Goal: Task Accomplishment & Management: Manage account settings

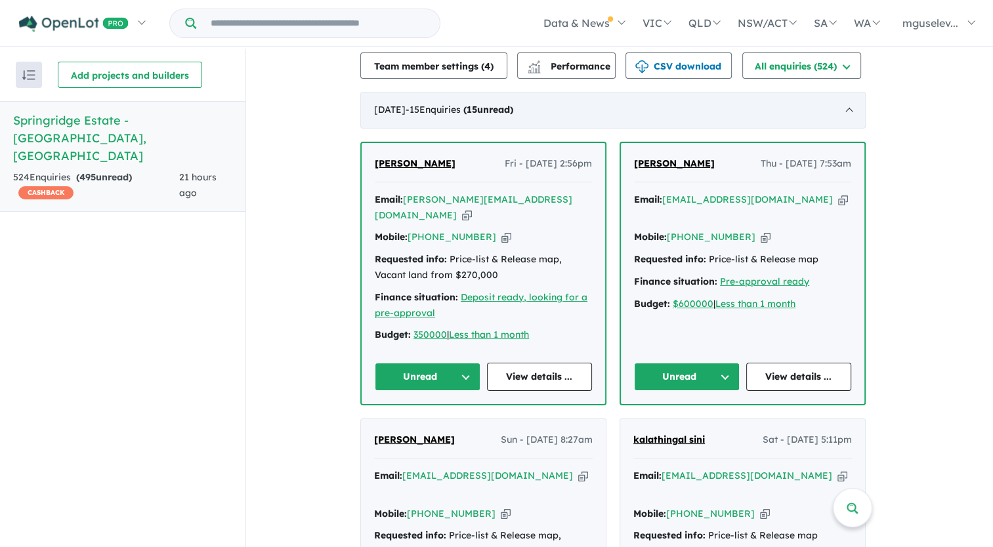
scroll to position [525, 0]
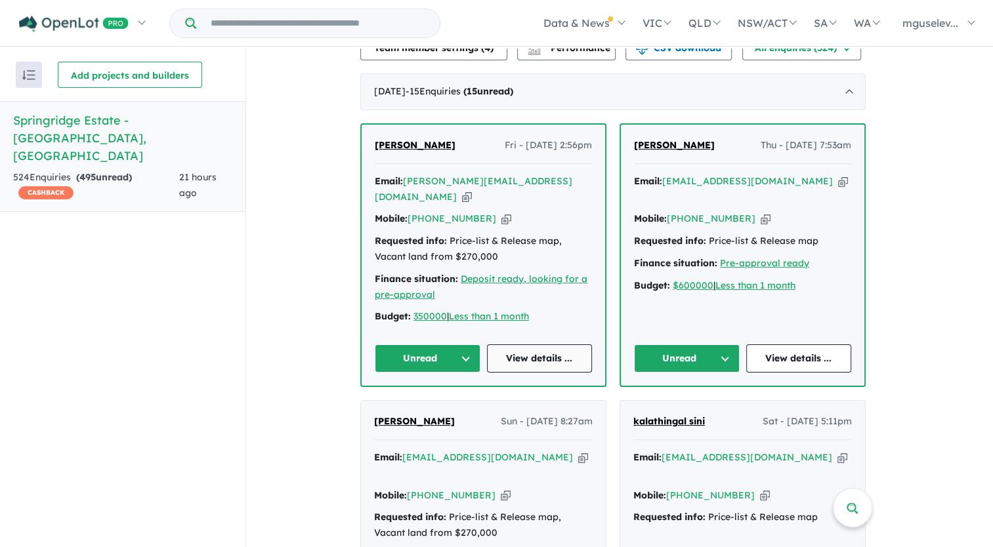
click at [551, 353] on link "View details ..." at bounding box center [540, 359] width 106 height 28
click at [788, 354] on link "View details ..." at bounding box center [799, 359] width 106 height 28
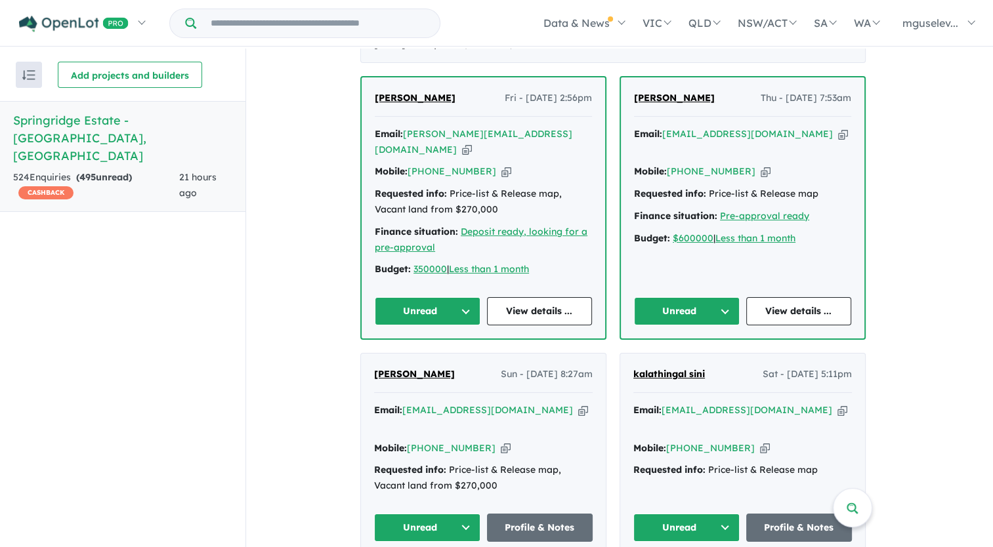
scroll to position [591, 0]
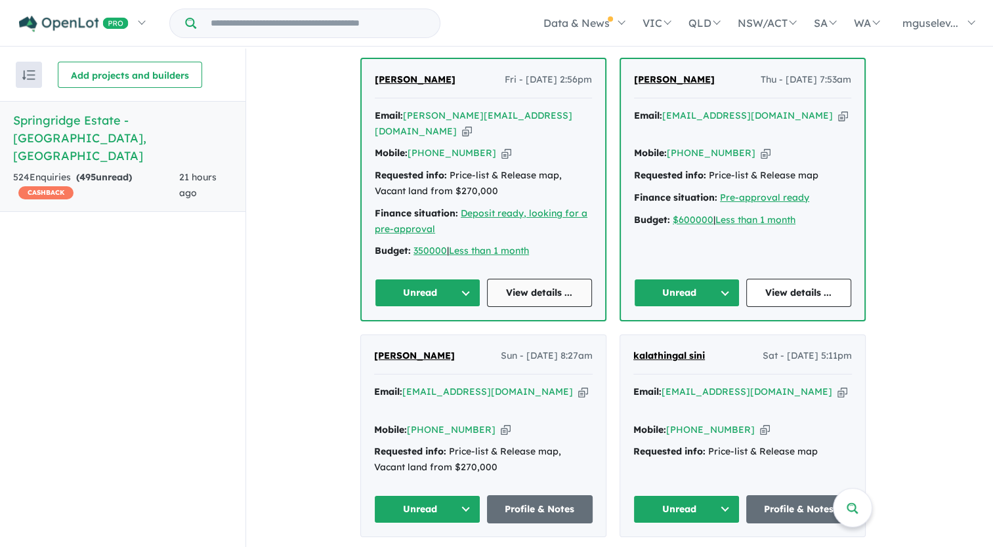
click at [520, 291] on link "View details ..." at bounding box center [540, 293] width 106 height 28
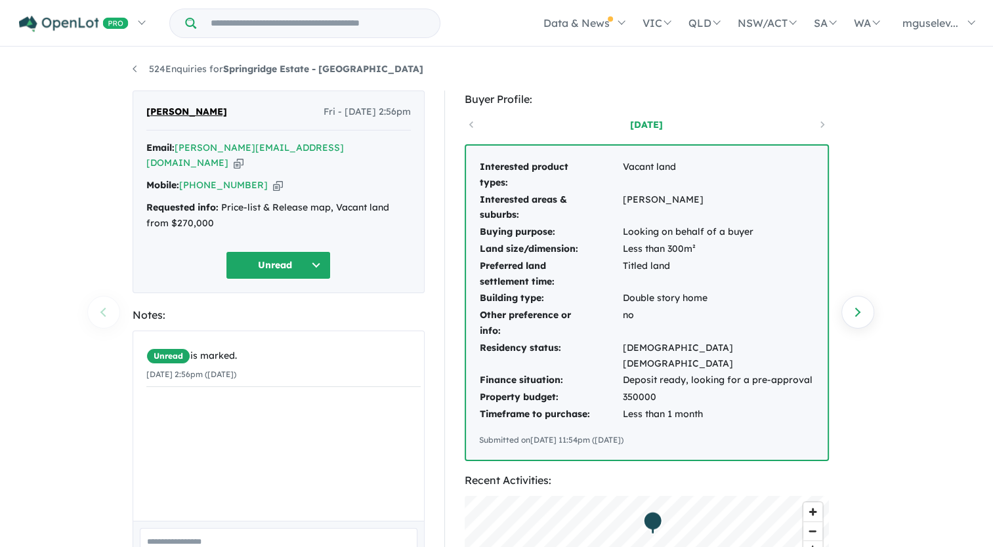
click at [243, 156] on icon "button" at bounding box center [239, 163] width 10 height 14
click at [273, 179] on icon "button" at bounding box center [278, 186] width 10 height 14
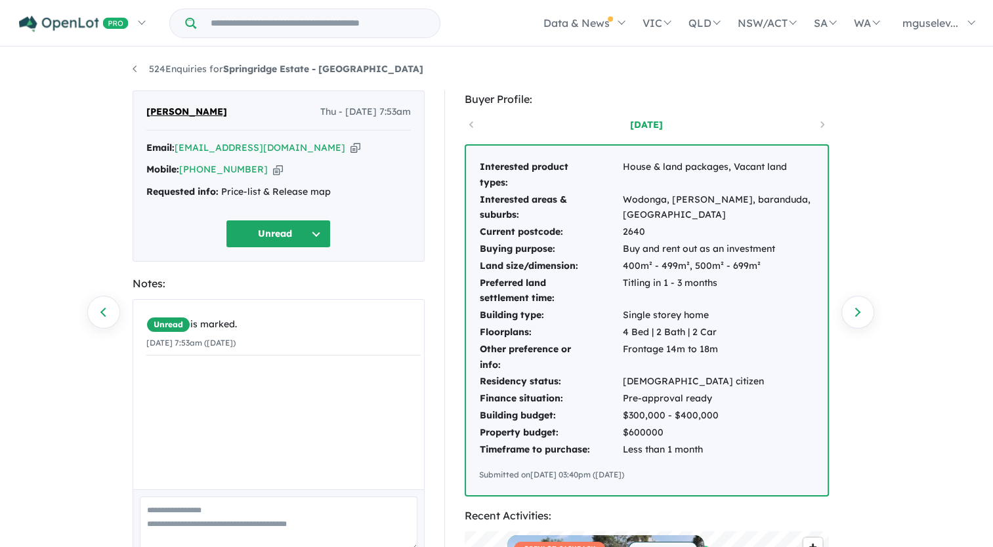
click at [350, 148] on icon "button" at bounding box center [355, 148] width 10 height 14
click at [273, 173] on icon "button" at bounding box center [278, 170] width 10 height 14
